Goal: Task Accomplishment & Management: Use online tool/utility

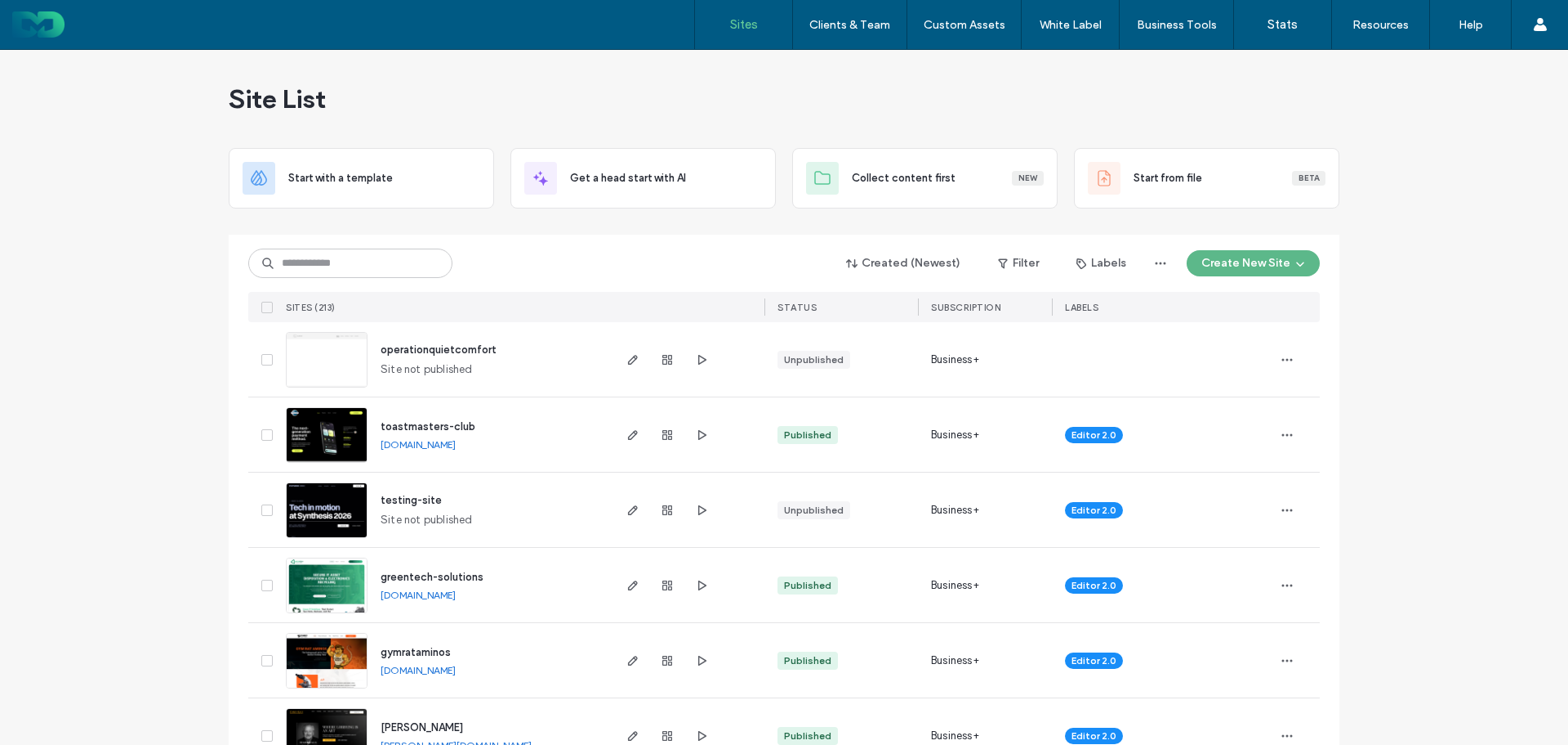
click at [1235, 253] on button "Create New Site" at bounding box center [1253, 262] width 134 height 26
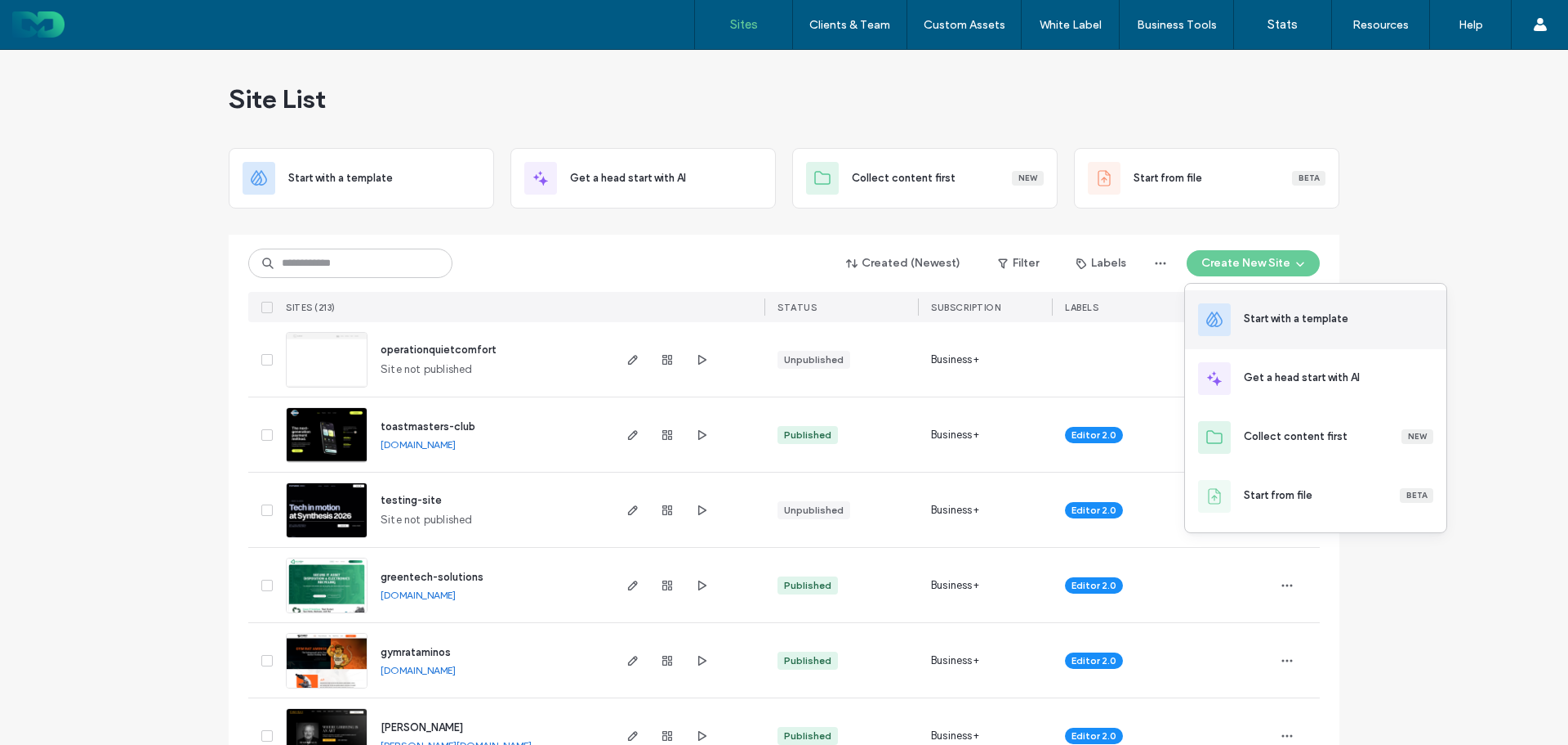
click at [1278, 324] on div "Start with a template" at bounding box center [1295, 318] width 104 height 17
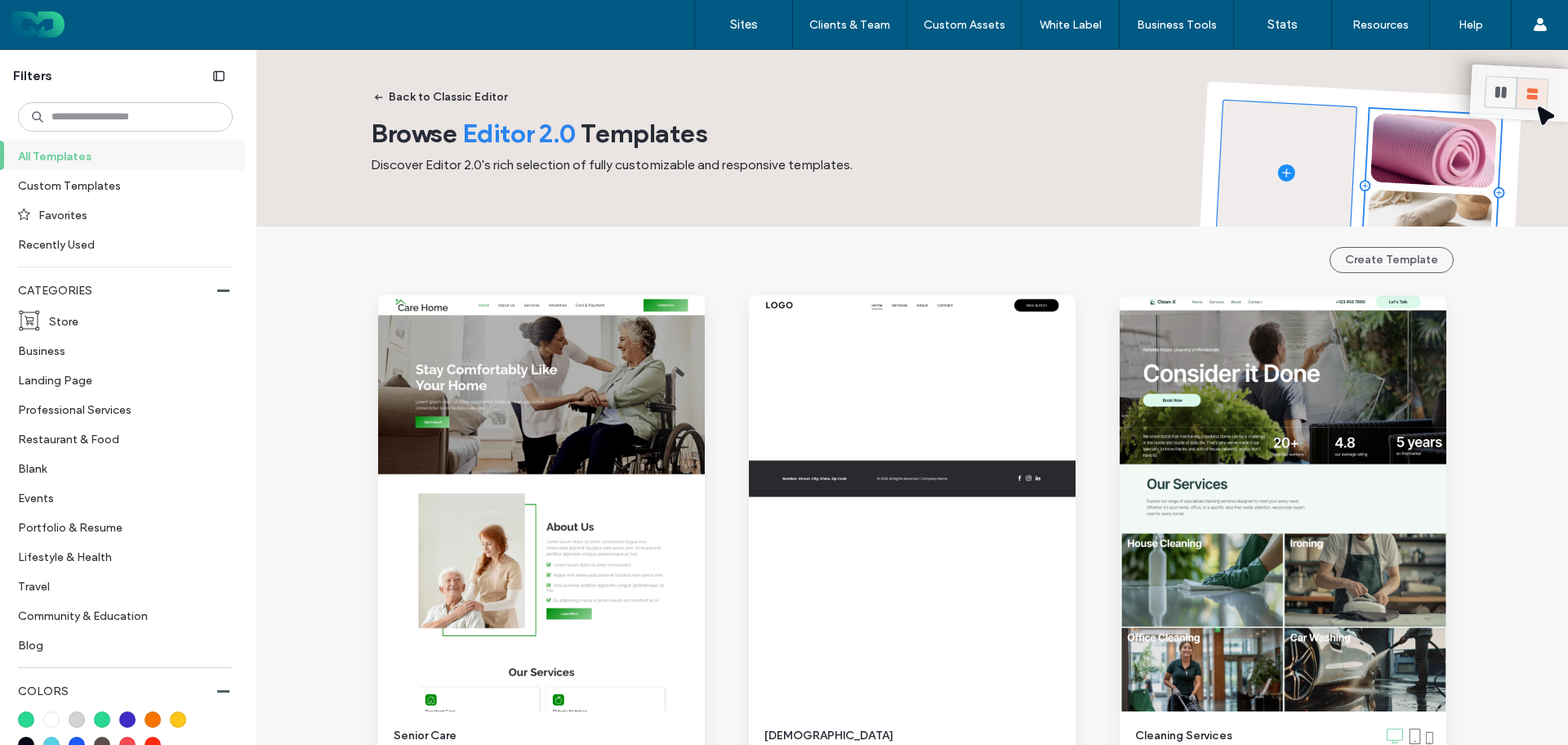
click at [622, 148] on span "Browse Editor 2.0 Templates" at bounding box center [540, 133] width 337 height 32
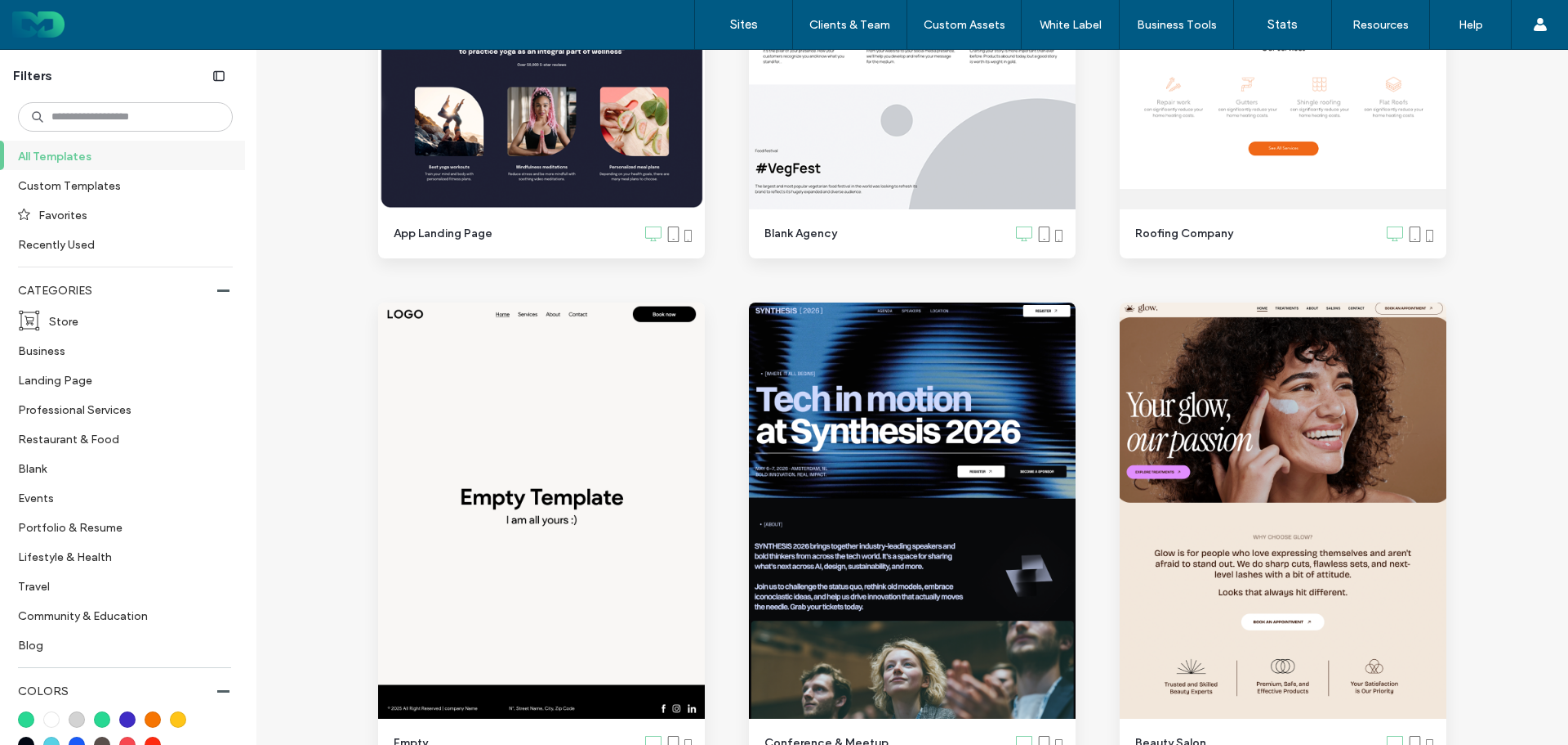
scroll to position [1063, 0]
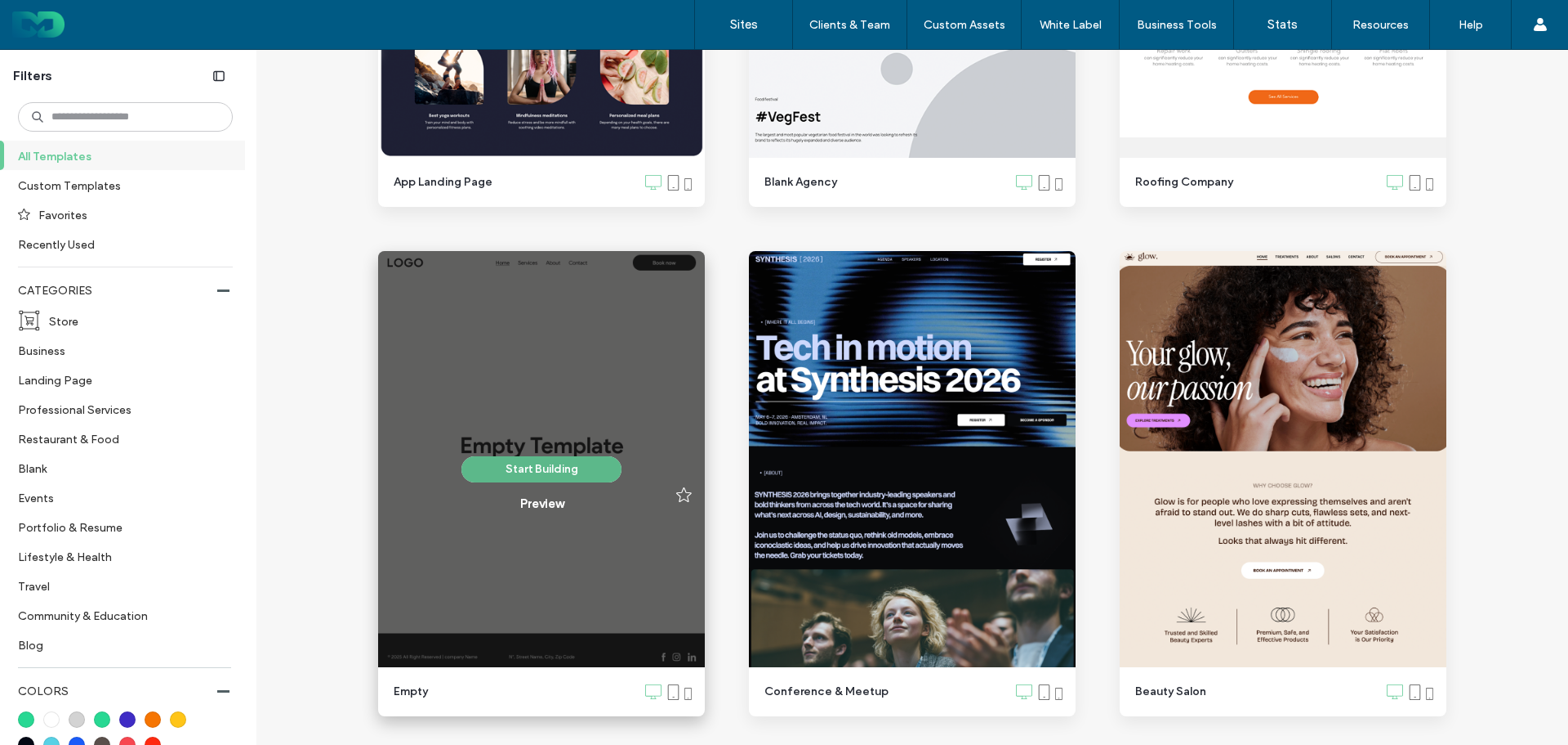
click at [527, 466] on button "Start Building" at bounding box center [542, 469] width 160 height 26
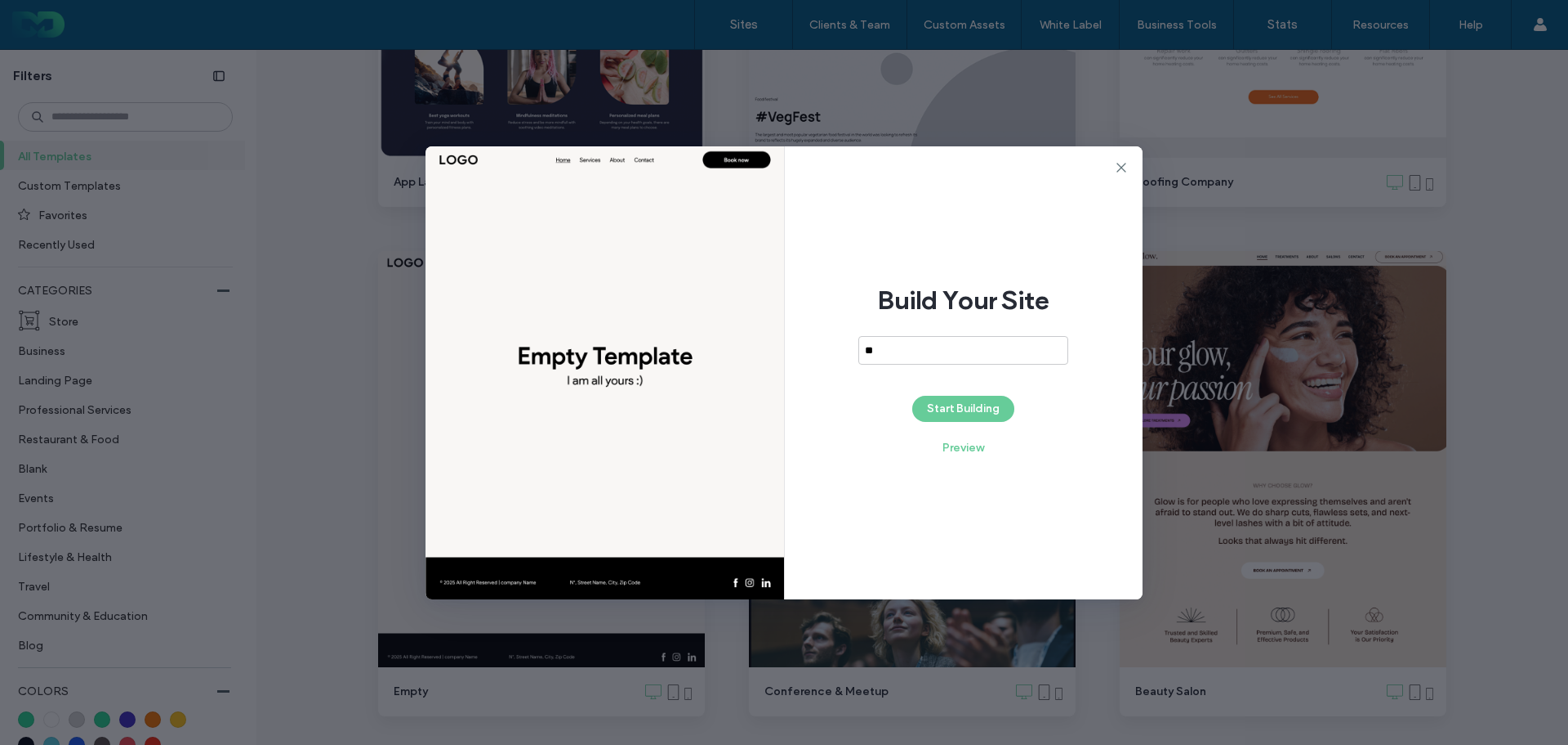
type input "*"
type input "**********"
click at [975, 405] on button "Start Building" at bounding box center [963, 409] width 102 height 26
